Goal: Find specific page/section: Find specific page/section

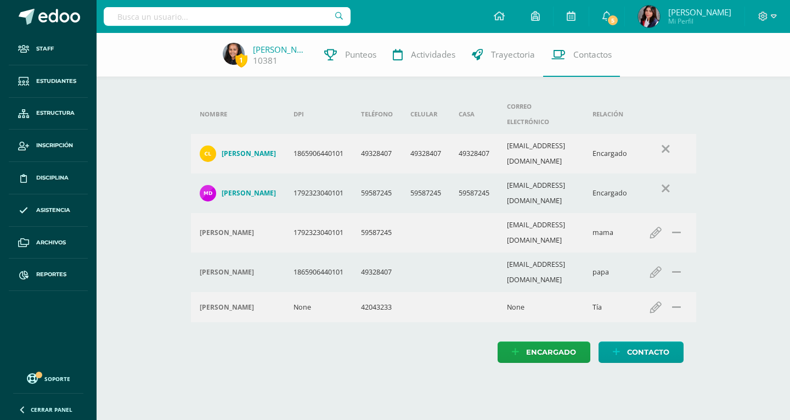
click at [239, 16] on input "text" at bounding box center [227, 16] width 247 height 19
type input "Sqantiago villa"
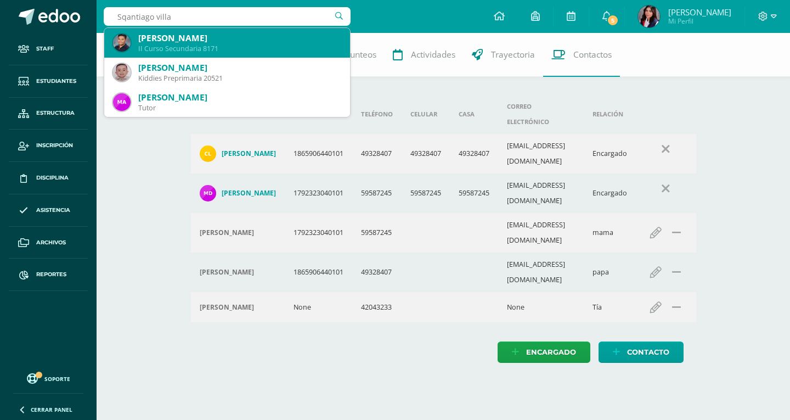
click at [243, 32] on div "Santiago Emilio Villatoro Pérez II Curso Secundaria 8171" at bounding box center [227, 43] width 228 height 30
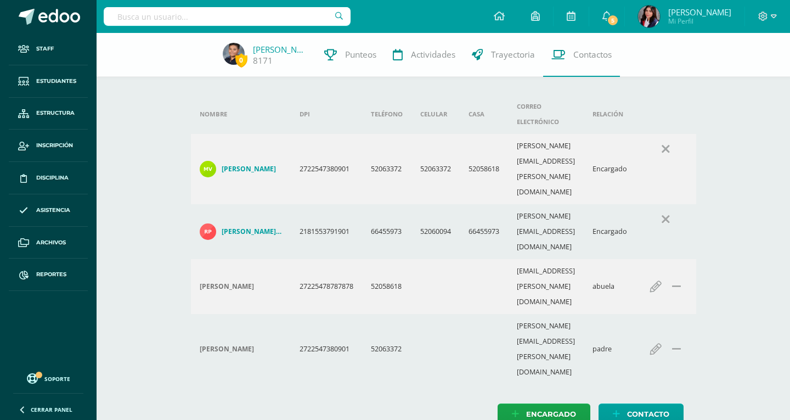
click at [248, 13] on input "text" at bounding box center [227, 16] width 247 height 19
type input "Quiñonez"
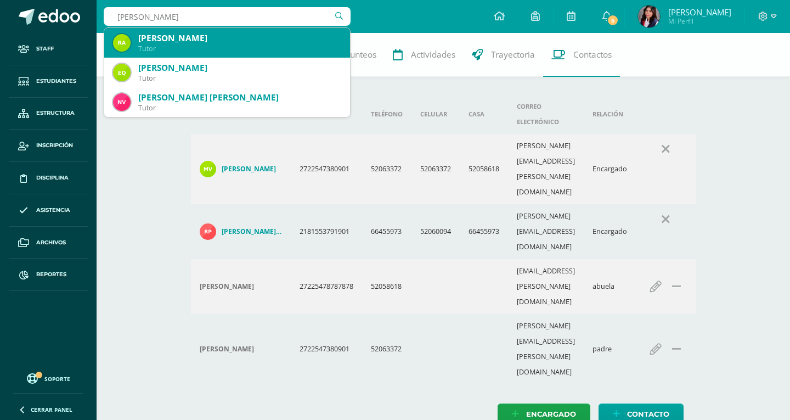
scroll to position [110, 0]
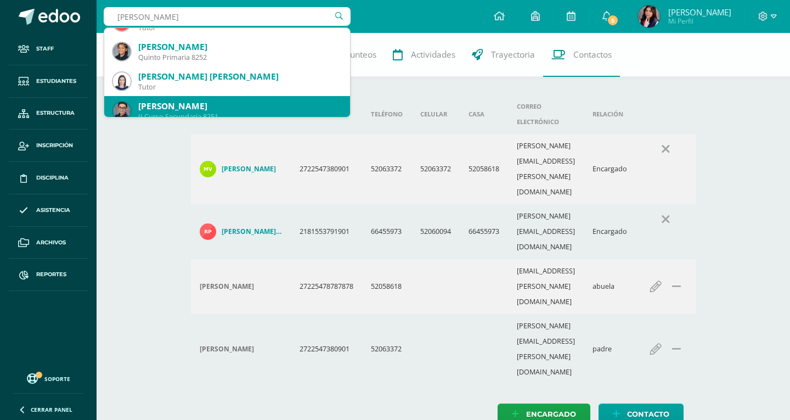
click at [232, 98] on div "Rodrigo Andrés Quiñónez Zambrano II Curso Secundaria 8251" at bounding box center [227, 111] width 228 height 30
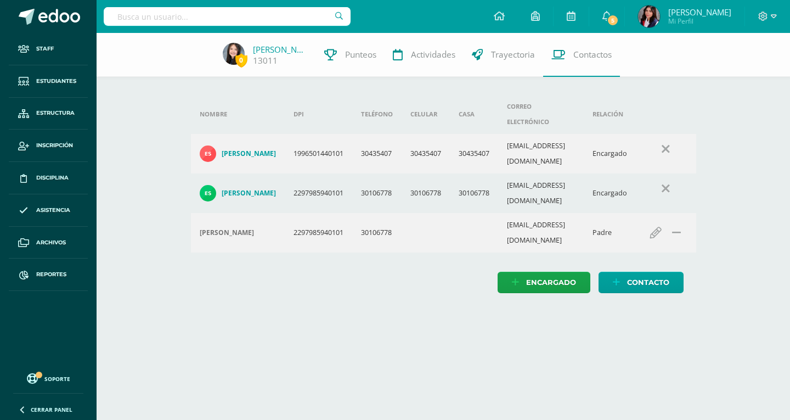
click at [297, 15] on input "text" at bounding box center [227, 16] width 247 height 19
type input "Lugo"
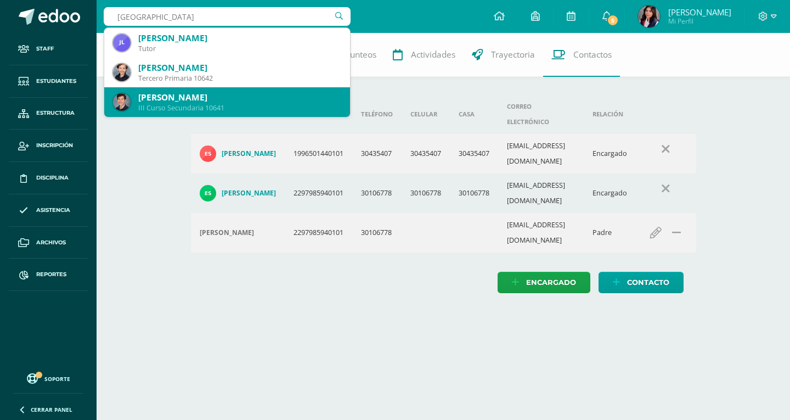
click at [275, 96] on div "Andrés Rafael Lugo Medina" at bounding box center [239, 98] width 203 height 12
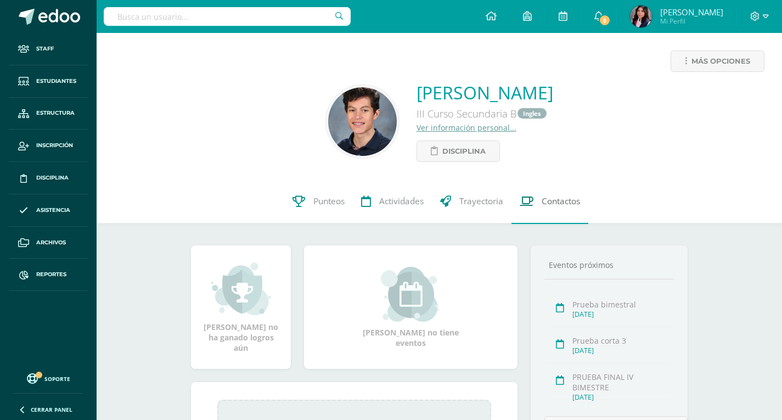
drag, startPoint x: 566, startPoint y: 203, endPoint x: 570, endPoint y: 198, distance: 5.8
click at [566, 203] on span "Contactos" at bounding box center [561, 202] width 38 height 12
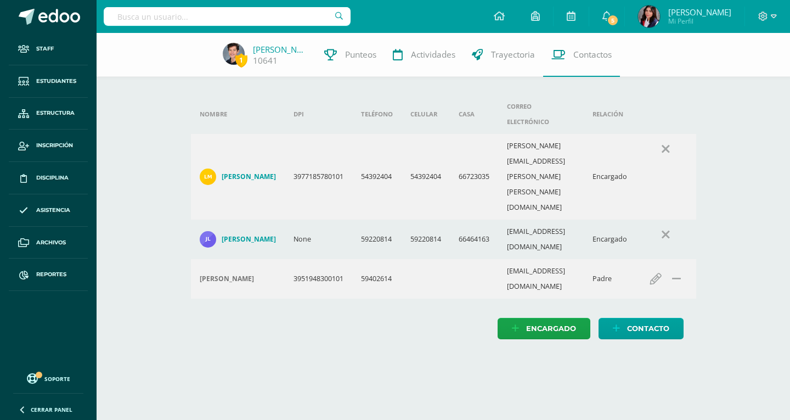
click at [188, 23] on input "text" at bounding box center [227, 16] width 247 height 19
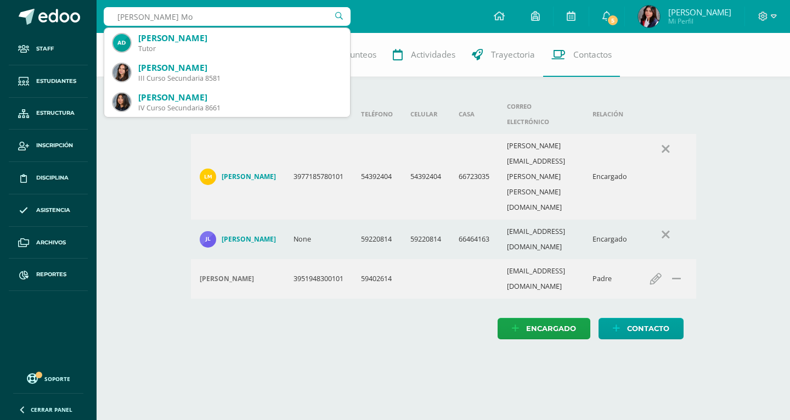
type input "Angie Mon"
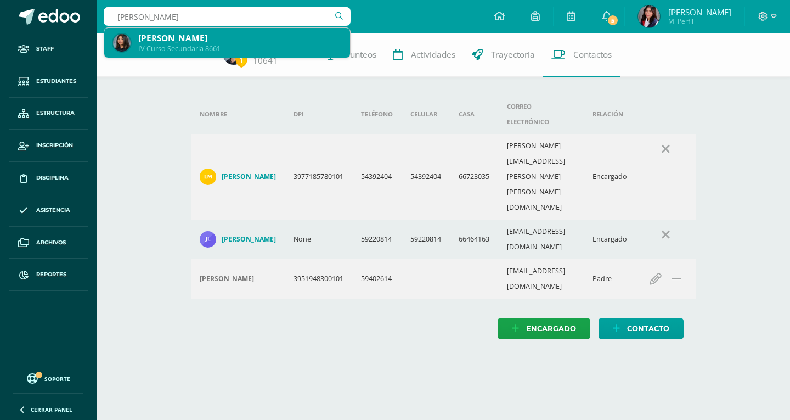
click at [212, 37] on div "[PERSON_NAME]" at bounding box center [239, 38] width 203 height 12
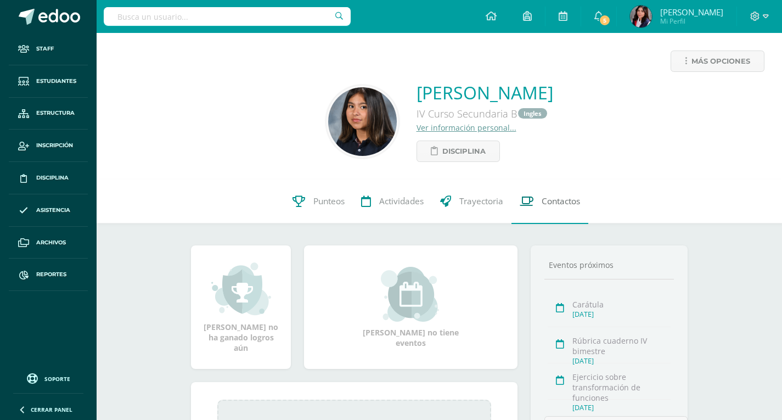
click at [557, 198] on span "Contactos" at bounding box center [561, 202] width 38 height 12
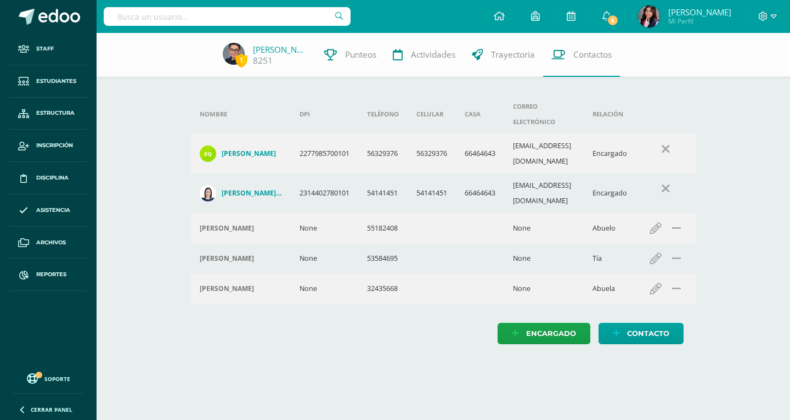
click at [227, 25] on input "text" at bounding box center [227, 16] width 247 height 19
type input "Ian castillo"
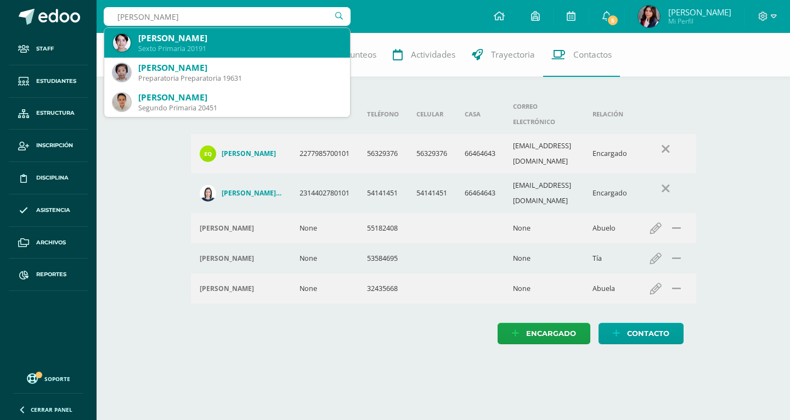
click at [213, 53] on div "Sexto Primaria 20191" at bounding box center [239, 48] width 203 height 9
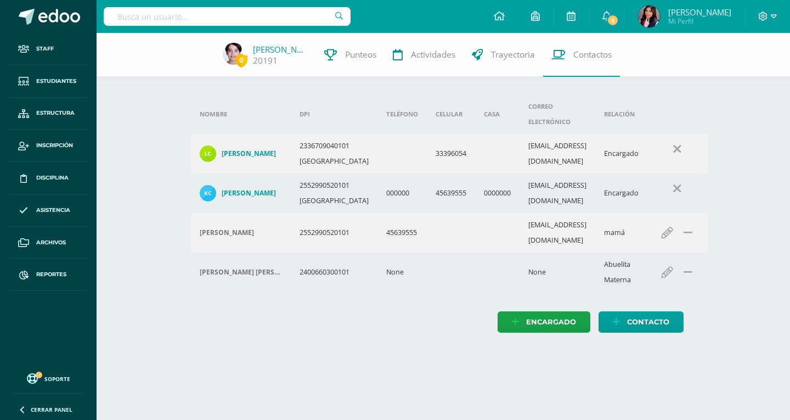
click at [187, 21] on input "text" at bounding box center [227, 16] width 247 height 19
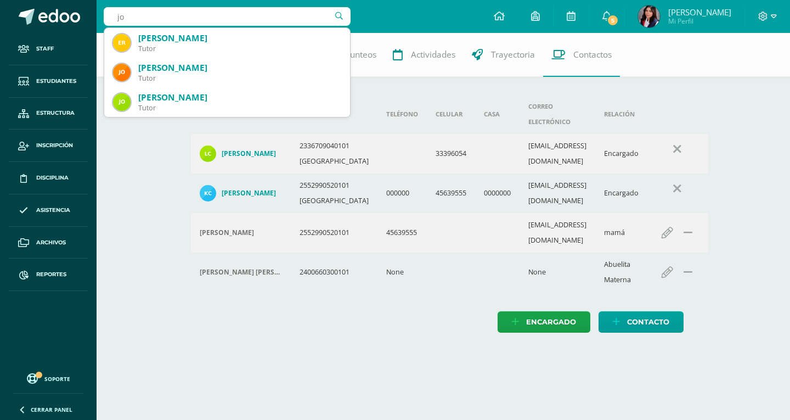
type input "j"
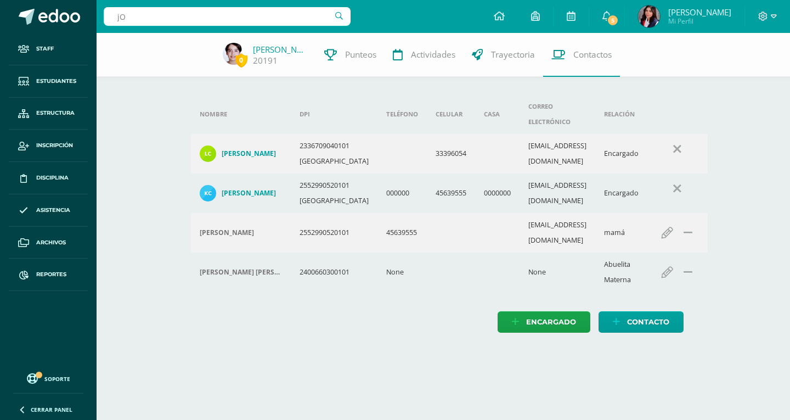
type input "j"
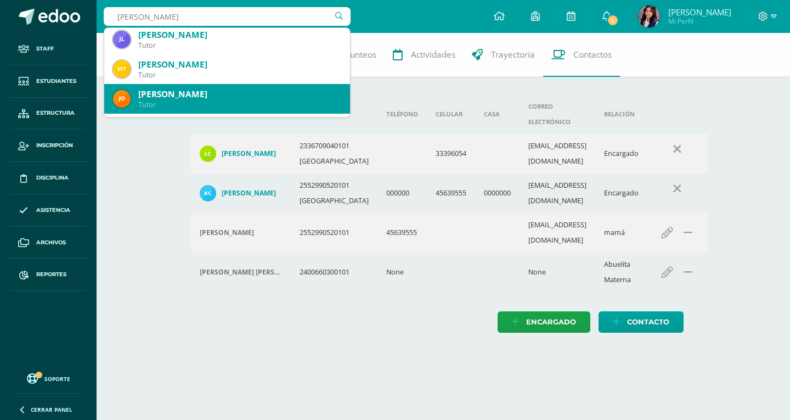
scroll to position [207, 0]
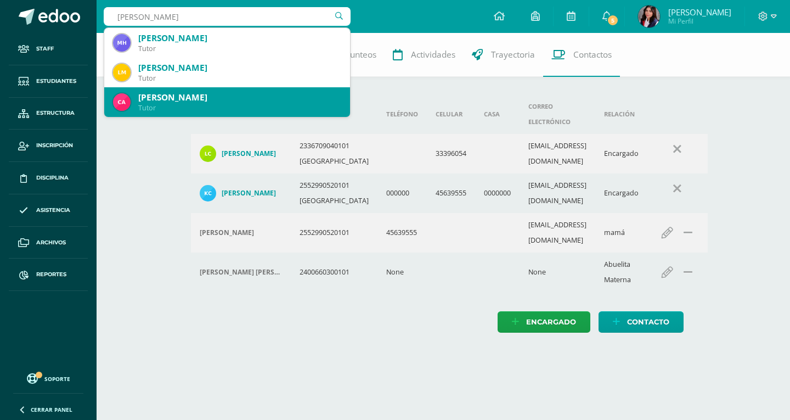
type input "José hernes"
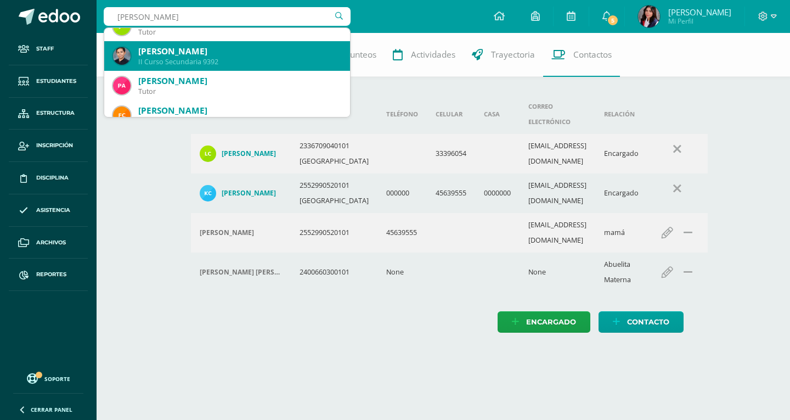
scroll to position [0, 0]
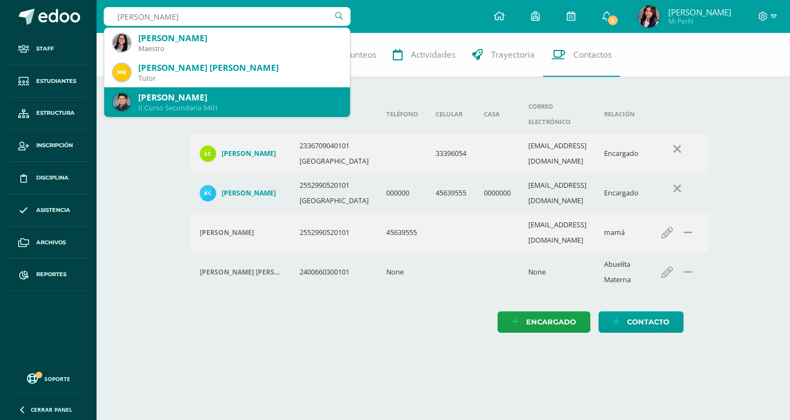
click at [187, 114] on div "Jose Ernesto Martínez Morán II Curso Secundaria 9401" at bounding box center [227, 102] width 228 height 30
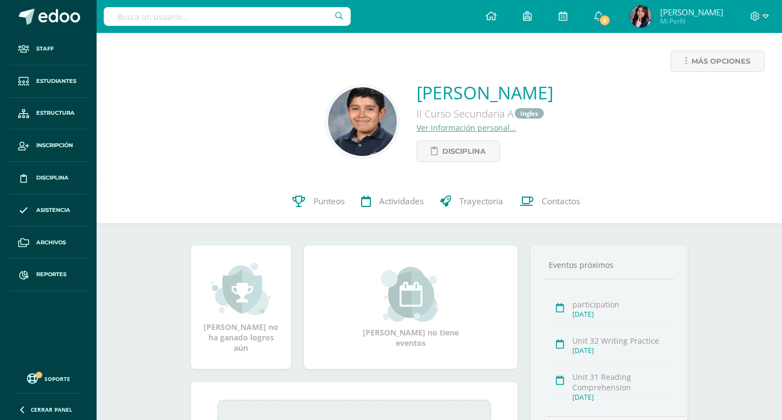
click at [296, 18] on input "text" at bounding box center [227, 16] width 247 height 19
drag, startPoint x: 245, startPoint y: 24, endPoint x: 235, endPoint y: -7, distance: 32.1
click at [235, 0] on html "Staff Estudiantes Estructura Inscripción Disciplina Asistencia Archivos Reporte…" at bounding box center [391, 289] width 782 height 579
click at [204, 14] on input "text" at bounding box center [227, 16] width 247 height 19
type input "Nicolle Hurta"
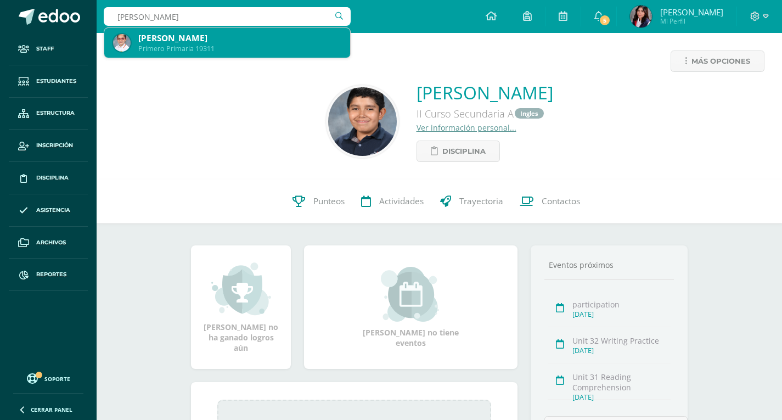
click at [207, 31] on div "Nicolle Hurtarte Guerra Primero Primaria 19311" at bounding box center [227, 43] width 228 height 30
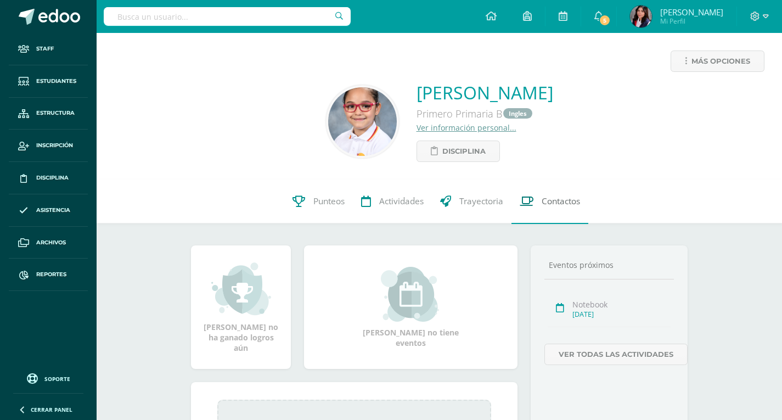
click at [546, 205] on span "Contactos" at bounding box center [561, 202] width 38 height 12
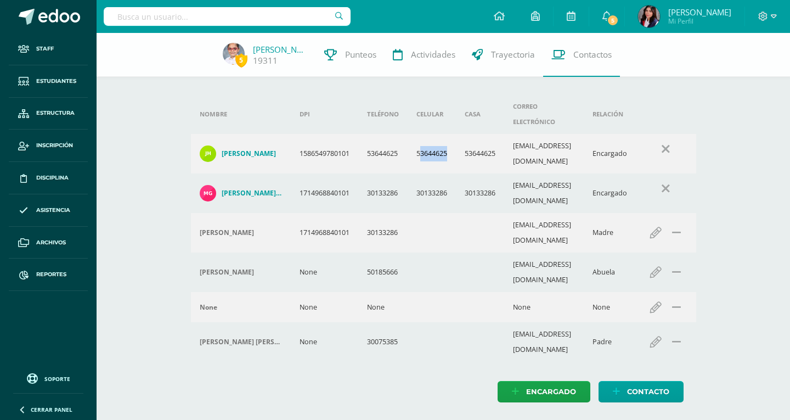
drag, startPoint x: 421, startPoint y: 132, endPoint x: 453, endPoint y: 134, distance: 31.9
click at [453, 134] on td "53644625" at bounding box center [432, 154] width 48 height 40
click at [428, 139] on td "53644625" at bounding box center [432, 154] width 48 height 40
drag, startPoint x: 420, startPoint y: 134, endPoint x: 458, endPoint y: 134, distance: 37.9
click at [456, 134] on td "53644625" at bounding box center [432, 154] width 48 height 40
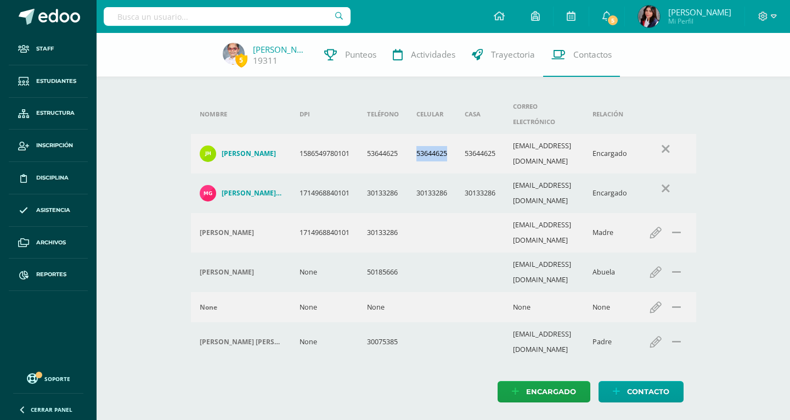
drag, startPoint x: 418, startPoint y: 137, endPoint x: 452, endPoint y: 138, distance: 34.0
click at [452, 138] on td "53644625" at bounding box center [432, 154] width 48 height 40
drag, startPoint x: 416, startPoint y: 164, endPoint x: 454, endPoint y: 166, distance: 38.0
click at [454, 173] on td "30133286" at bounding box center [432, 193] width 48 height 40
click at [222, 9] on input "text" at bounding box center [227, 16] width 247 height 19
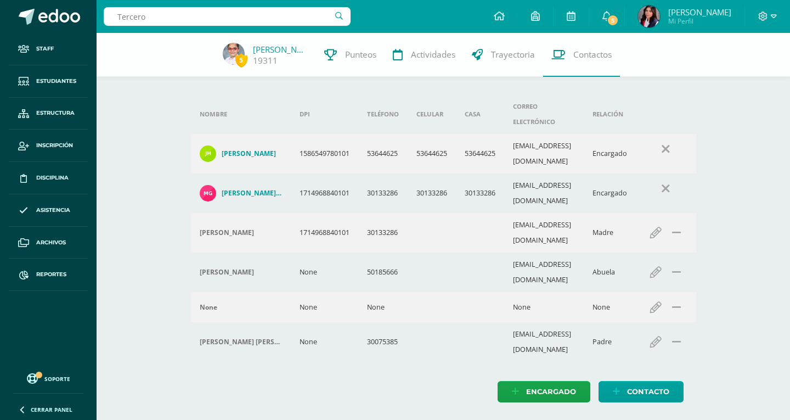
type input "Tercero"
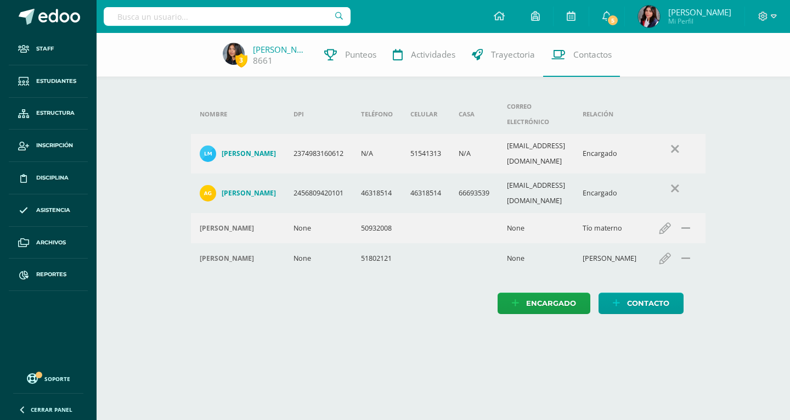
click at [276, 23] on input "text" at bounding box center [227, 16] width 247 height 19
type input "Lucía Tercero"
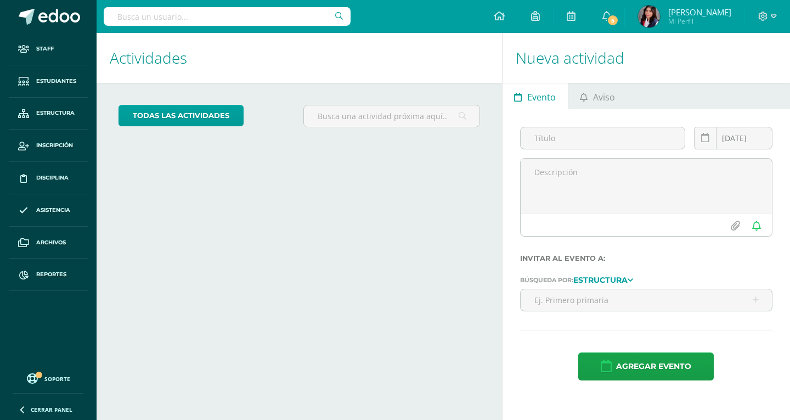
click at [199, 21] on input "text" at bounding box center [227, 16] width 247 height 19
click at [248, 25] on input "text" at bounding box center [227, 16] width 247 height 19
type input "trabanino"
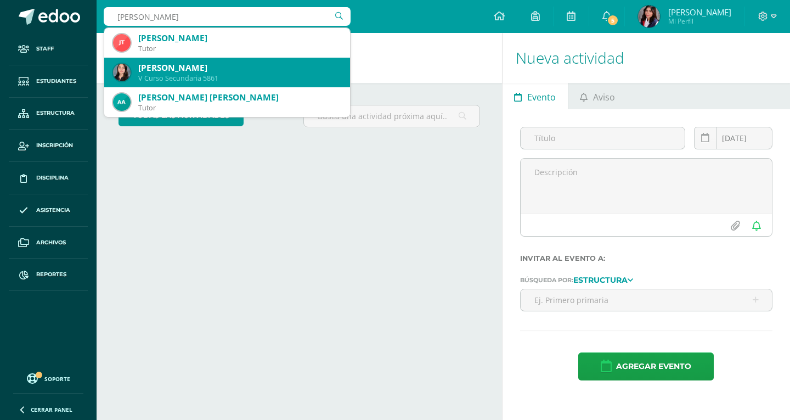
click at [212, 76] on div "V Curso Secundaria 5861" at bounding box center [239, 78] width 203 height 9
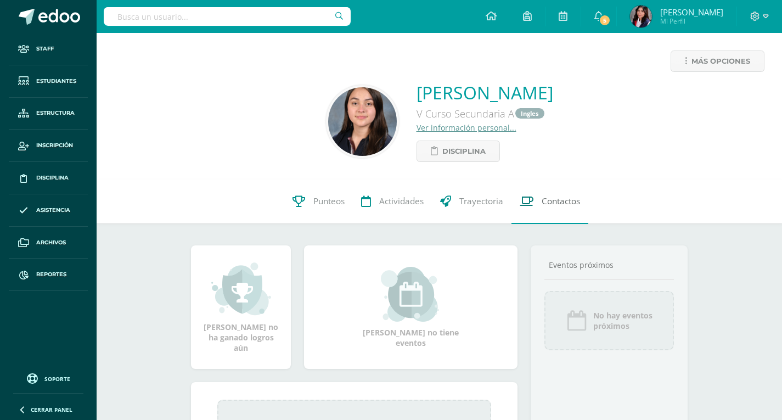
click at [538, 209] on link "Contactos" at bounding box center [549, 201] width 77 height 44
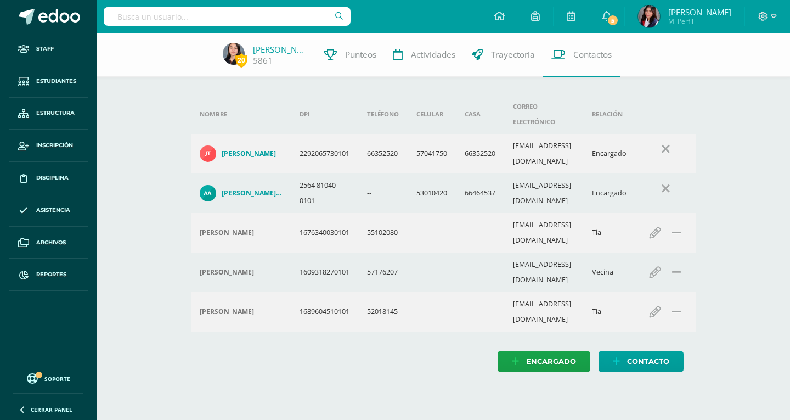
click at [257, 15] on input "text" at bounding box center [227, 16] width 247 height 19
type input "Ivanna Mar"
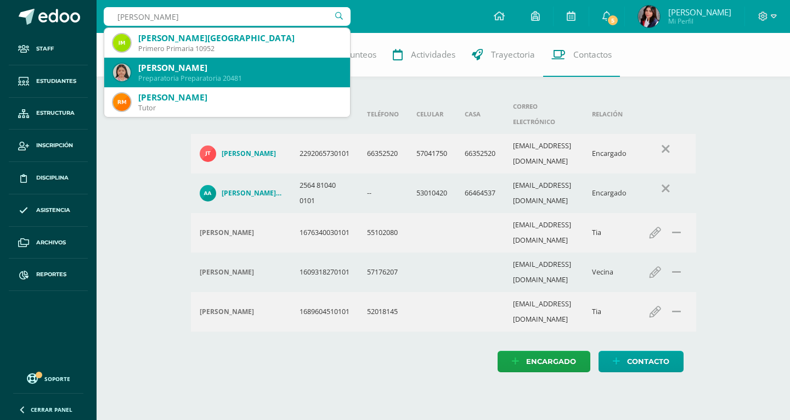
click at [244, 81] on div "Preparatoria Preparatoria 20481" at bounding box center [239, 78] width 203 height 9
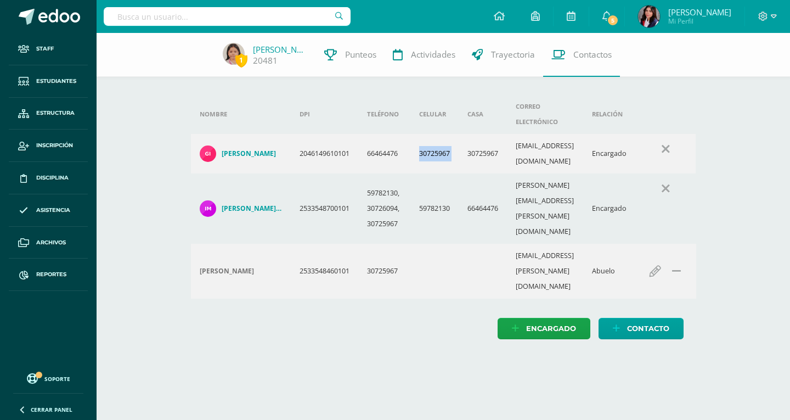
drag, startPoint x: 421, startPoint y: 136, endPoint x: 463, endPoint y: 134, distance: 42.3
click at [463, 134] on tr "Giancarlo Giovanni Martínez Moran 2046149610101 66464476 30725967 30725967 gian…" at bounding box center [443, 154] width 505 height 40
click at [216, 20] on input "text" at bounding box center [227, 16] width 247 height 19
click at [220, 20] on input "text" at bounding box center [227, 16] width 247 height 19
type input "gabriel S"
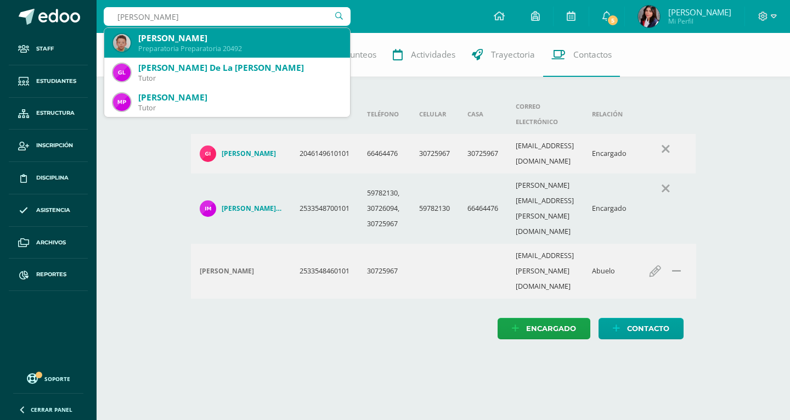
click at [195, 34] on div "[PERSON_NAME]" at bounding box center [239, 38] width 203 height 12
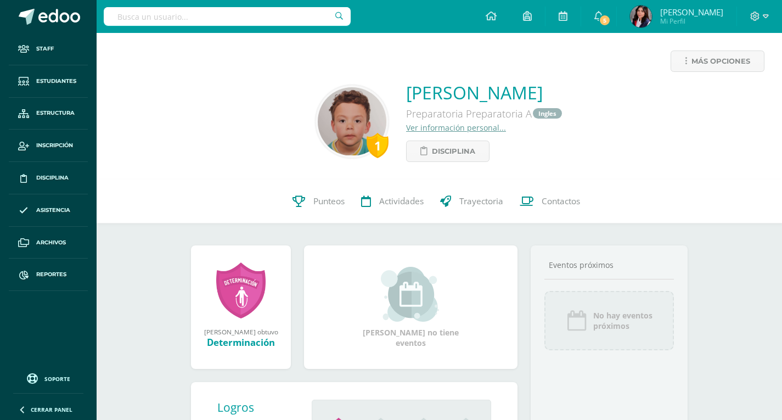
click at [257, 22] on input "text" at bounding box center [227, 16] width 247 height 19
type input "[PERSON_NAME]"
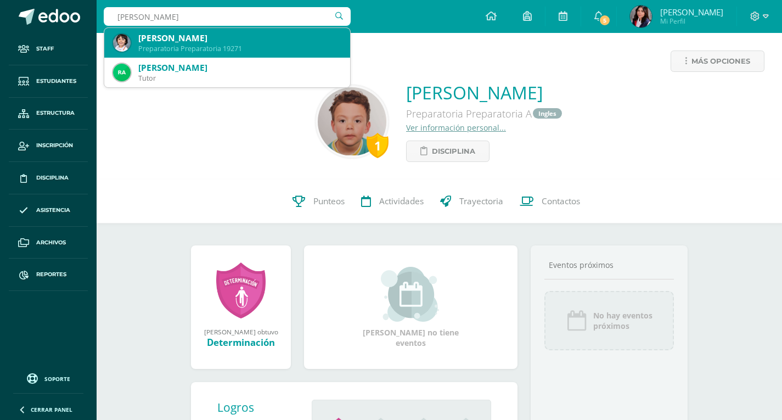
click at [250, 47] on div "Preparatoria Preparatoria 19271" at bounding box center [239, 48] width 203 height 9
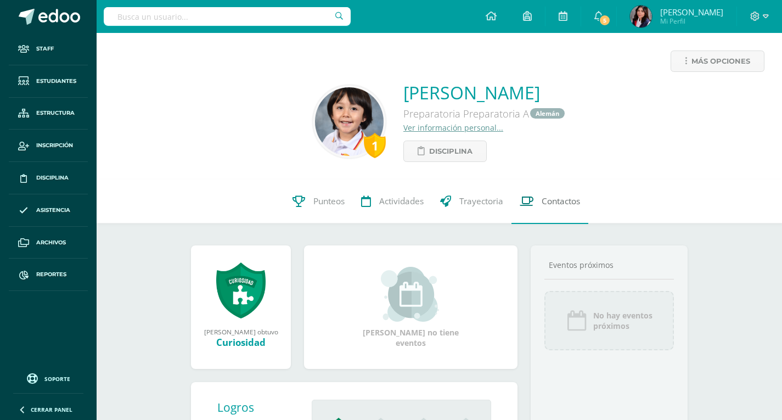
click at [538, 203] on link "Contactos" at bounding box center [549, 201] width 77 height 44
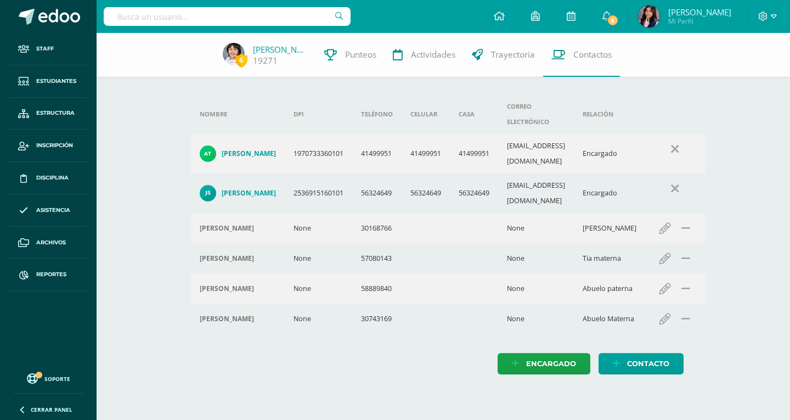
click at [241, 15] on input "text" at bounding box center [227, 16] width 247 height 19
click at [130, 15] on input "text" at bounding box center [227, 16] width 247 height 19
type input "Ponce"
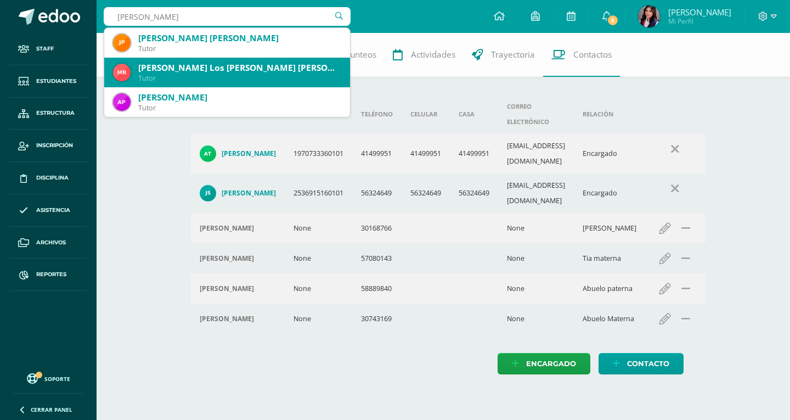
scroll to position [55, 0]
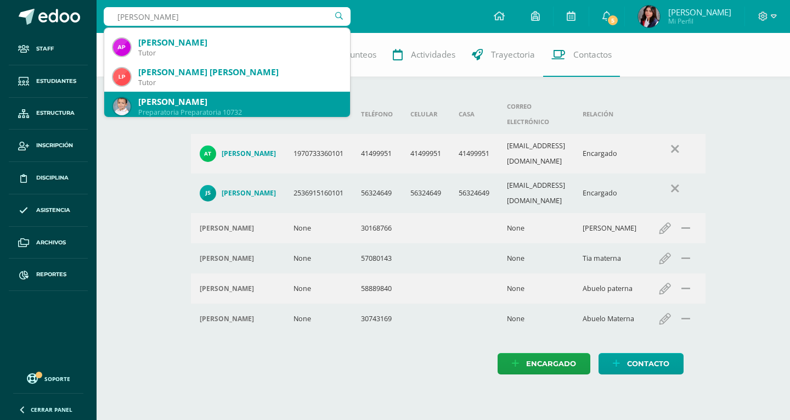
click at [251, 97] on div "Matías Estuardo Méndez Ponce" at bounding box center [239, 102] width 203 height 12
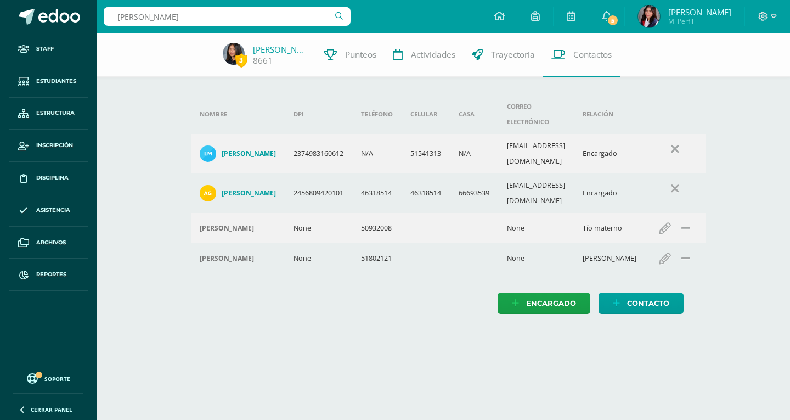
drag, startPoint x: 0, startPoint y: 0, endPoint x: 240, endPoint y: 16, distance: 240.4
click at [239, 16] on input "[PERSON_NAME]" at bounding box center [227, 16] width 247 height 19
type input "L"
type input "Matías MArcelo Lo"
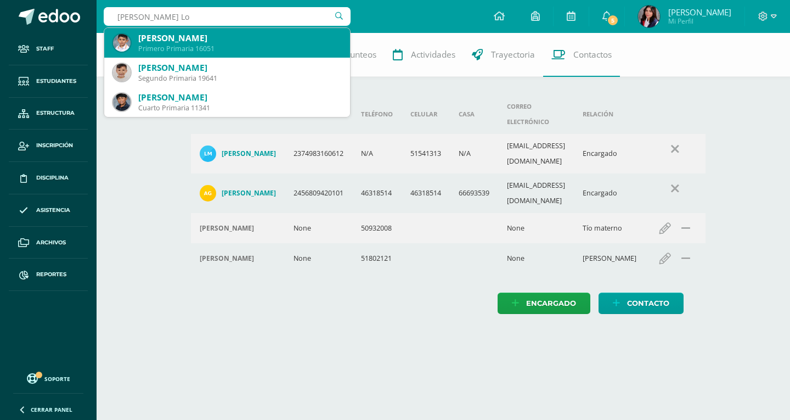
click at [239, 44] on div "Primero Primaria 16051" at bounding box center [239, 48] width 203 height 9
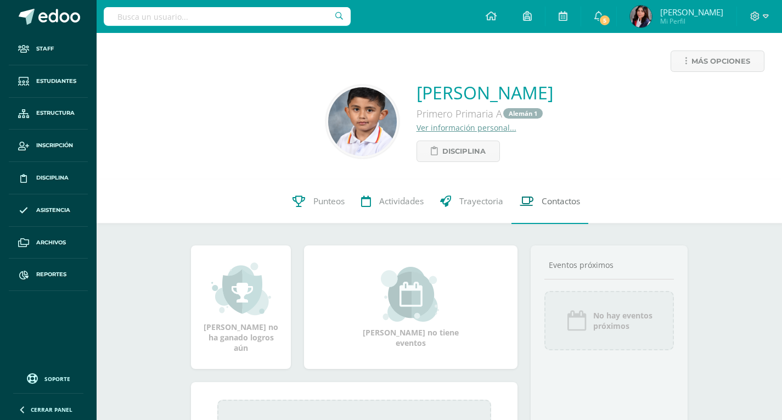
click at [560, 205] on span "Contactos" at bounding box center [561, 202] width 38 height 12
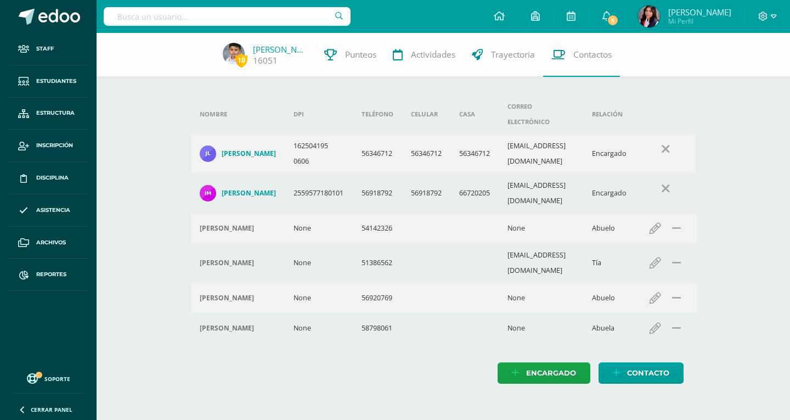
click at [188, 9] on input "text" at bounding box center [227, 16] width 247 height 19
type input "Hurtarte Guerra"
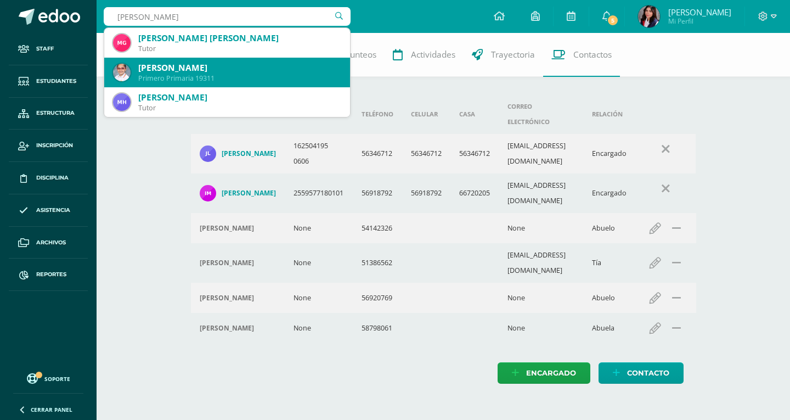
click at [209, 64] on div "Nicolle Hurtarte Guerra" at bounding box center [239, 68] width 203 height 12
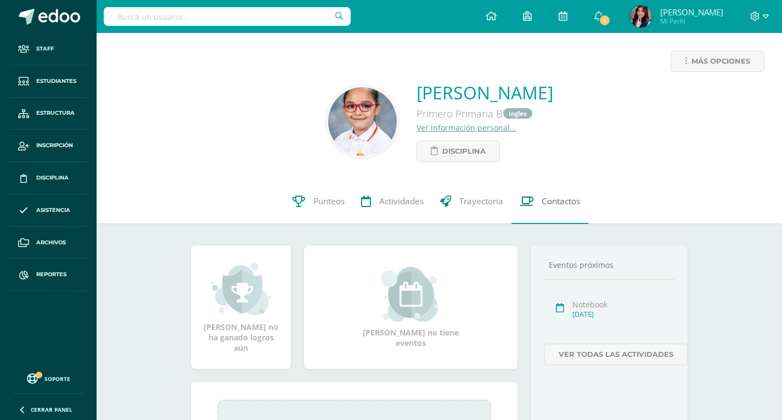
click at [556, 199] on span "Contactos" at bounding box center [561, 202] width 38 height 12
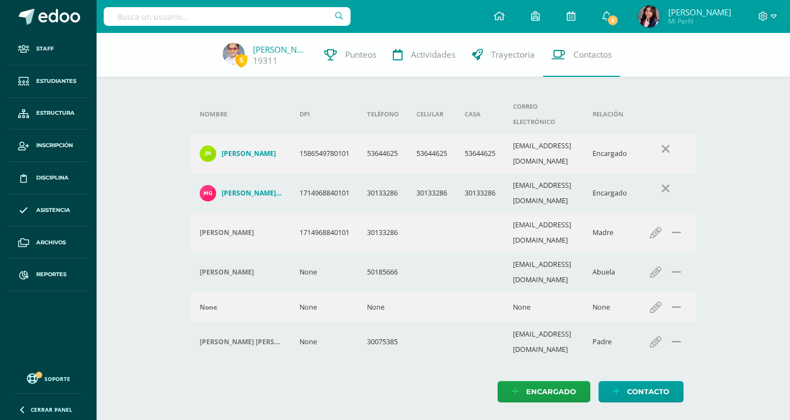
click at [230, 25] on input "text" at bounding box center [227, 16] width 247 height 19
type input "Ochoa"
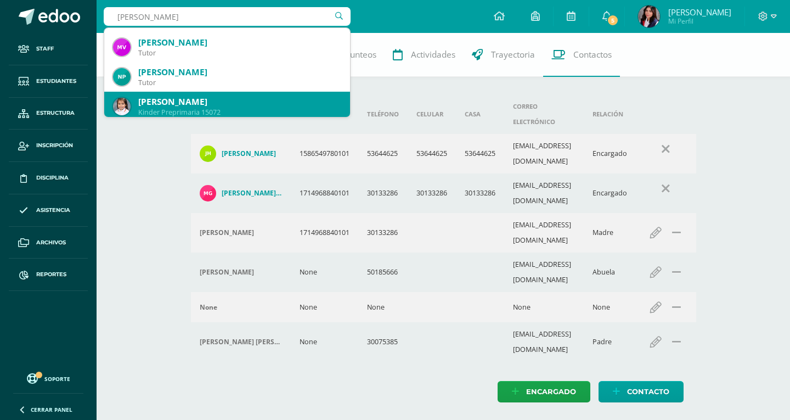
scroll to position [110, 0]
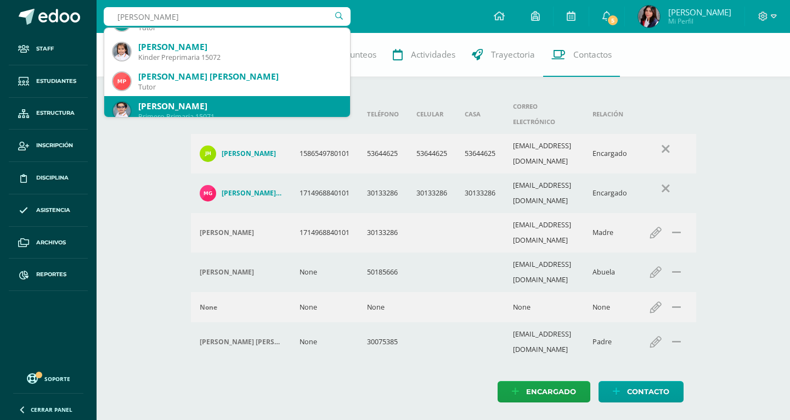
click at [232, 108] on div "Carlos Raúl Ochoa Hernández" at bounding box center [239, 106] width 203 height 12
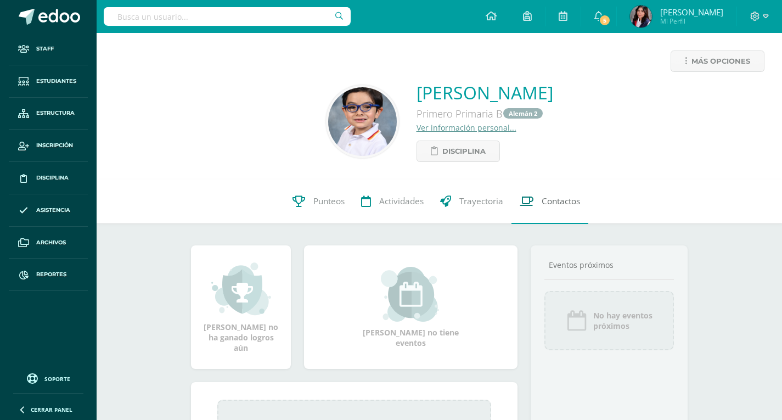
click at [563, 199] on span "Contactos" at bounding box center [561, 202] width 38 height 12
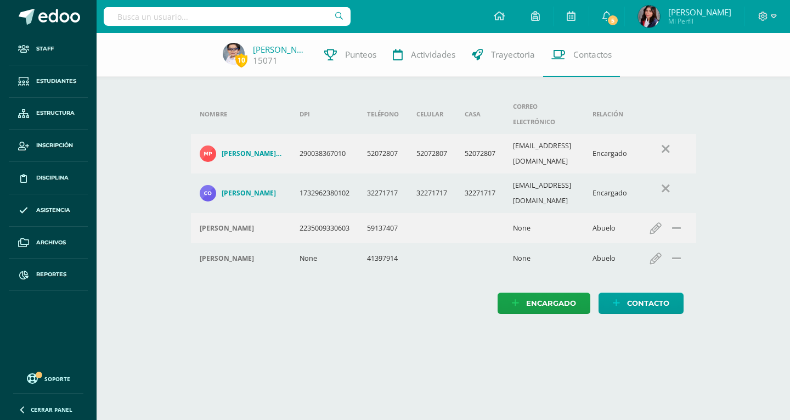
click at [210, 20] on input "text" at bounding box center [227, 16] width 247 height 19
type input "Isabella Pasarelli"
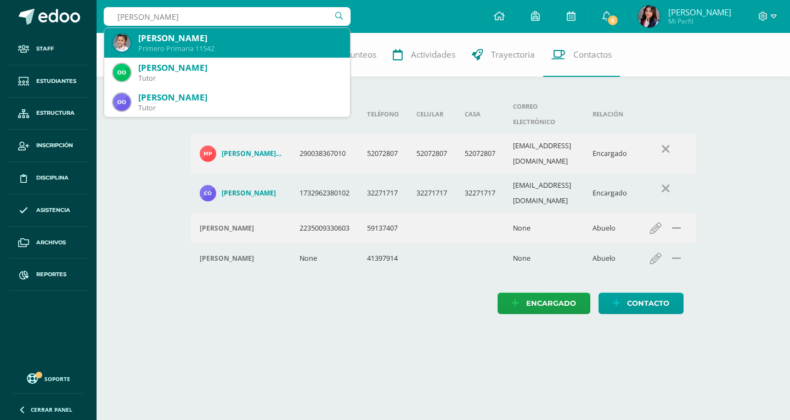
click at [192, 43] on div "Isabella Passarelli Alonzo" at bounding box center [239, 38] width 203 height 12
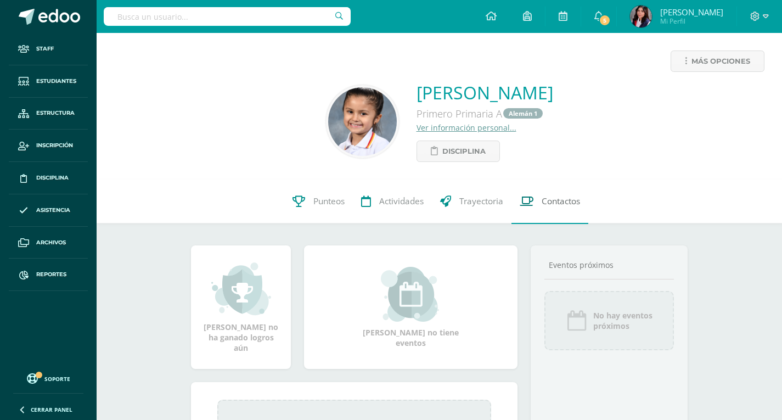
click at [569, 198] on span "Contactos" at bounding box center [561, 202] width 38 height 12
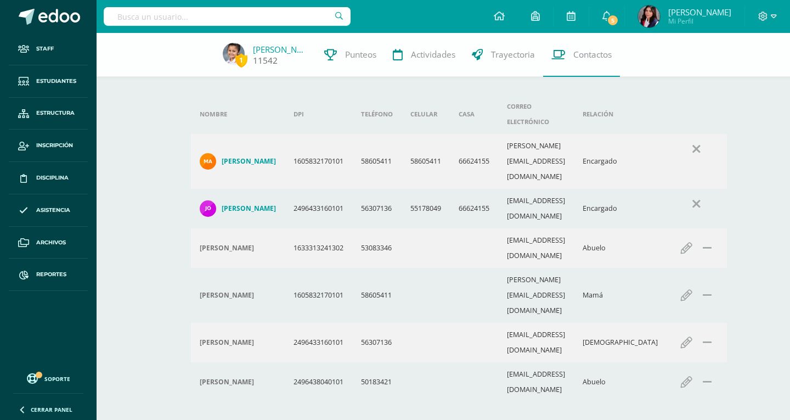
click at [286, 46] on link "[PERSON_NAME]" at bounding box center [280, 49] width 55 height 11
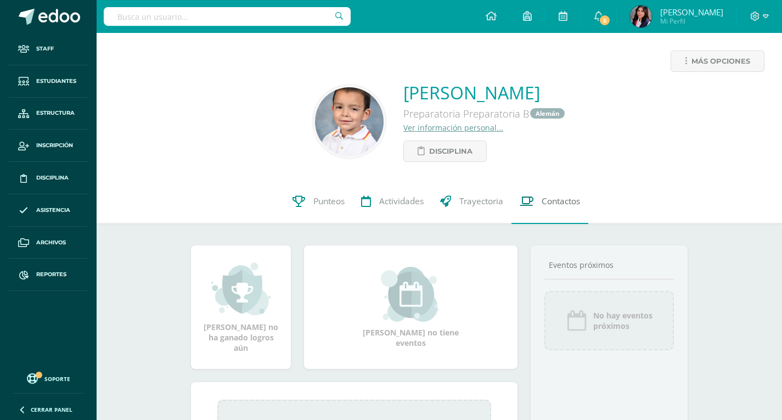
click at [540, 201] on link "Contactos" at bounding box center [549, 201] width 77 height 44
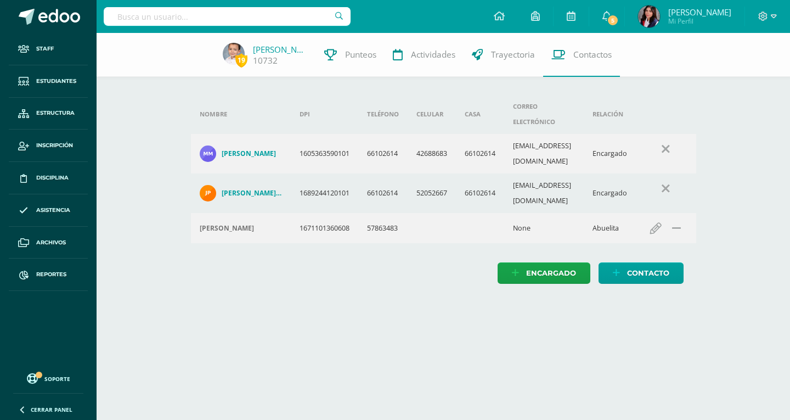
click at [150, 25] on input "text" at bounding box center [227, 16] width 247 height 19
type input "Piloña"
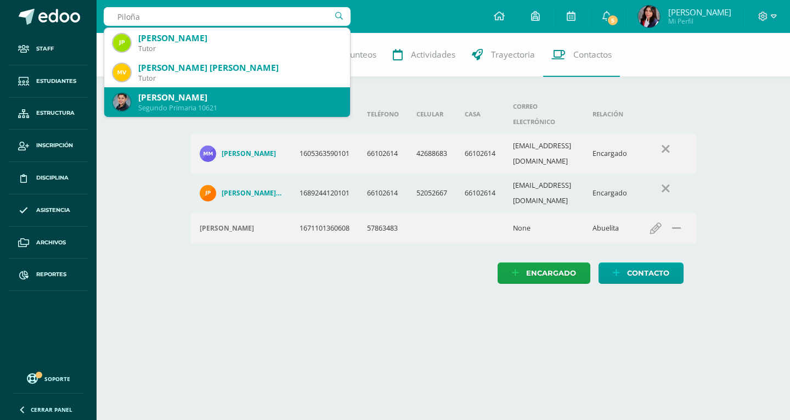
click at [235, 93] on div "Martín Piloña Vargas" at bounding box center [239, 98] width 203 height 12
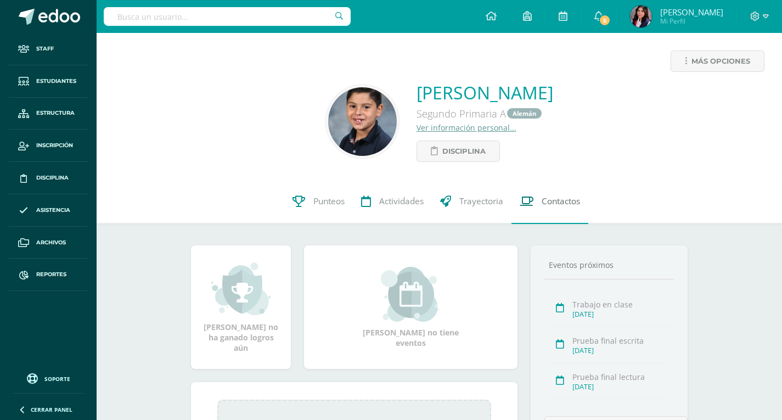
click at [570, 210] on link "Contactos" at bounding box center [549, 201] width 77 height 44
